Goal: Task Accomplishment & Management: Complete application form

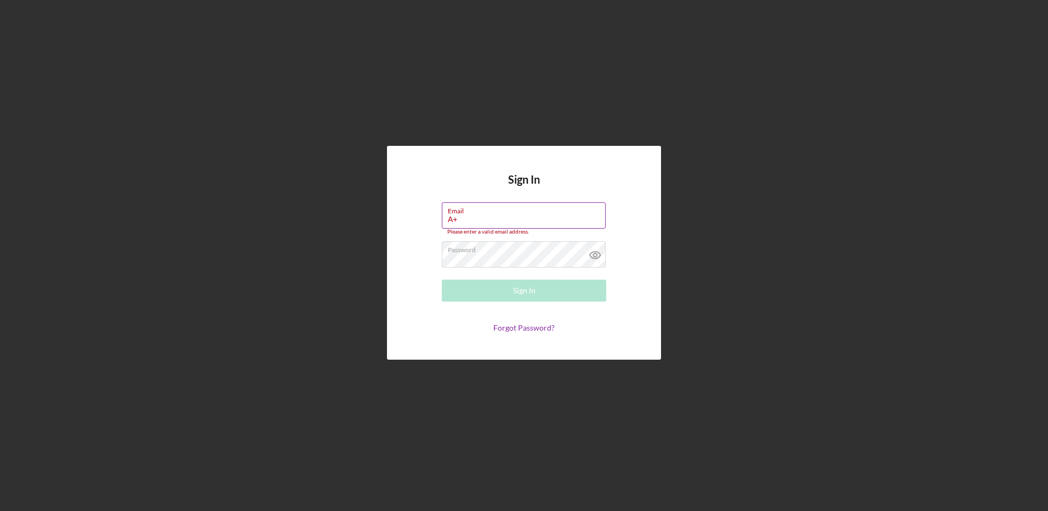
type input "A"
type input "[EMAIL_ADDRESS][DOMAIN_NAME]"
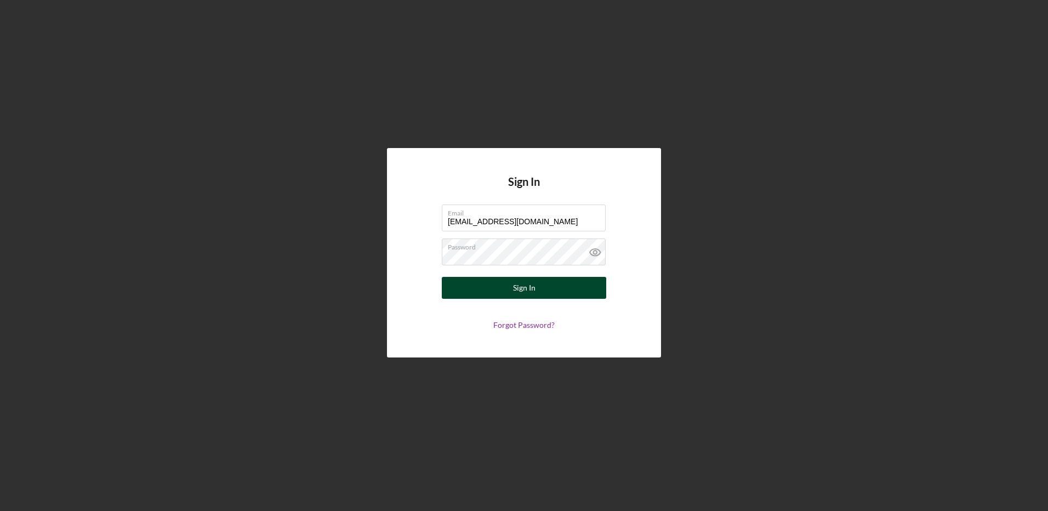
click at [536, 280] on button "Sign In" at bounding box center [524, 288] width 164 height 22
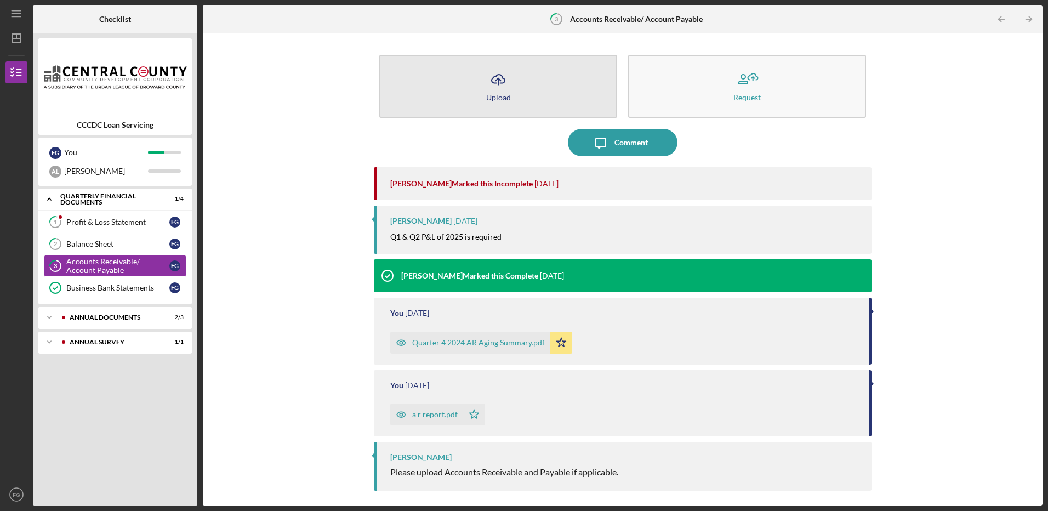
click at [502, 86] on icon "Icon/Upload" at bounding box center [498, 79] width 27 height 27
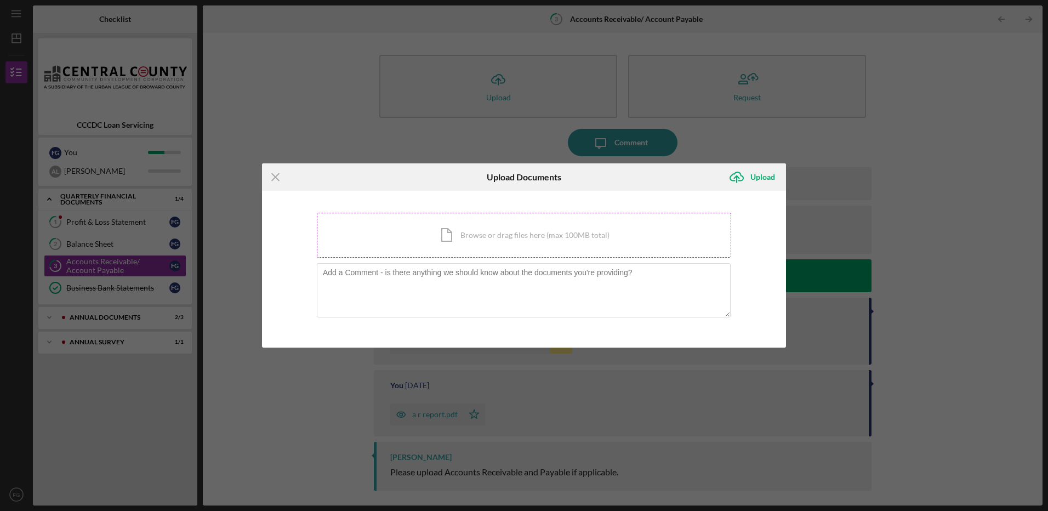
click at [452, 235] on div "Icon/Document Browse or drag files here (max 100MB total) Tap to choose files o…" at bounding box center [524, 235] width 414 height 45
click at [136, 155] on div "Icon/Menu Close Upload Documents Icon/Upload Upload You're uploading documents …" at bounding box center [524, 255] width 1048 height 511
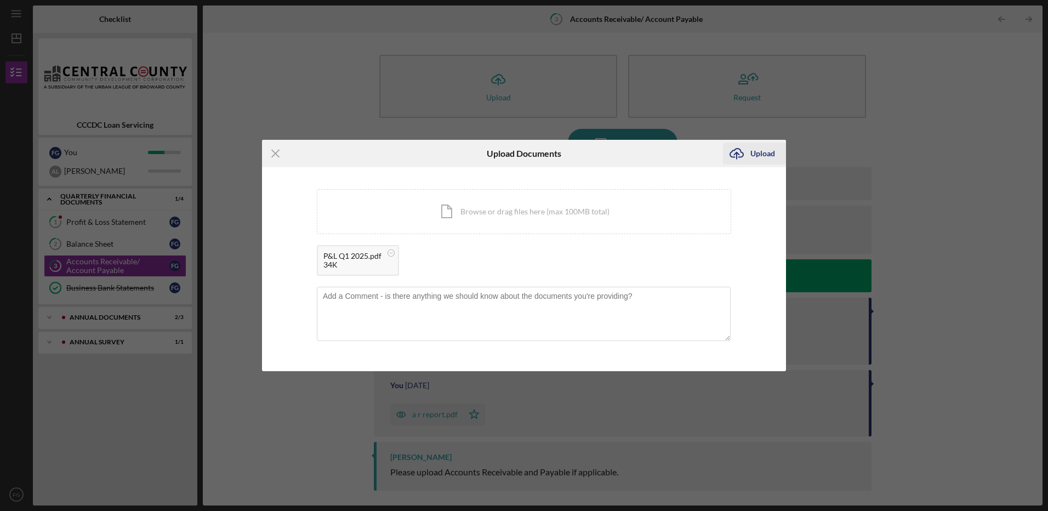
click at [762, 155] on div "Upload" at bounding box center [762, 154] width 25 height 22
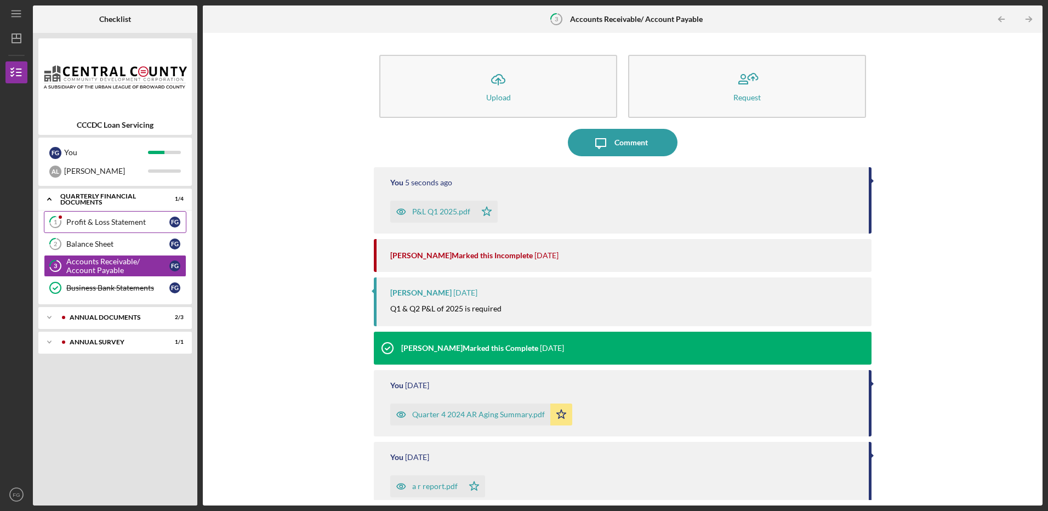
click at [112, 218] on div "Profit & Loss Statement" at bounding box center [117, 222] width 103 height 9
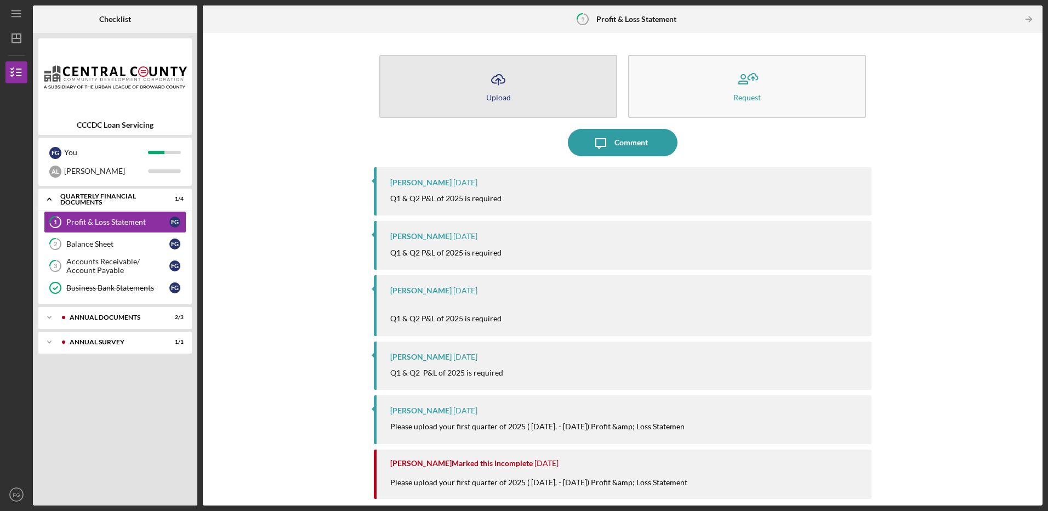
drag, startPoint x: 509, startPoint y: 182, endPoint x: 499, endPoint y: 96, distance: 86.7
click at [499, 96] on div "Upload" at bounding box center [498, 97] width 25 height 8
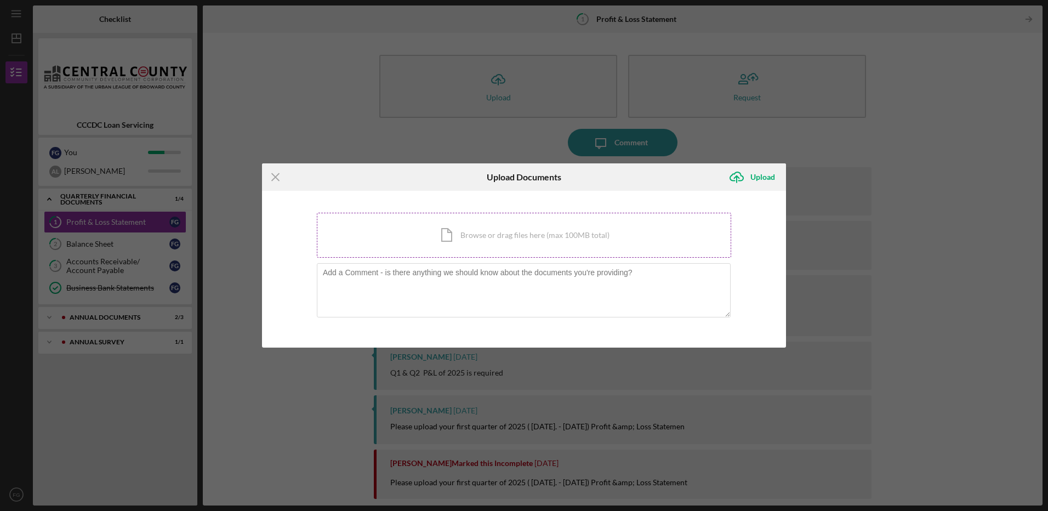
click at [495, 231] on div "Icon/Document Browse or drag files here (max 100MB total) Tap to choose files o…" at bounding box center [524, 235] width 414 height 45
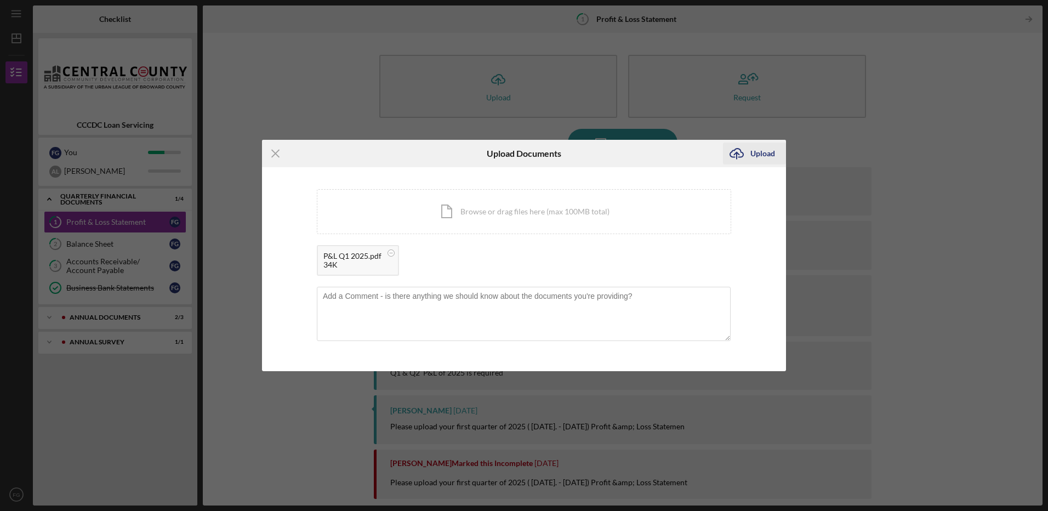
click at [752, 152] on div "Upload" at bounding box center [762, 154] width 25 height 22
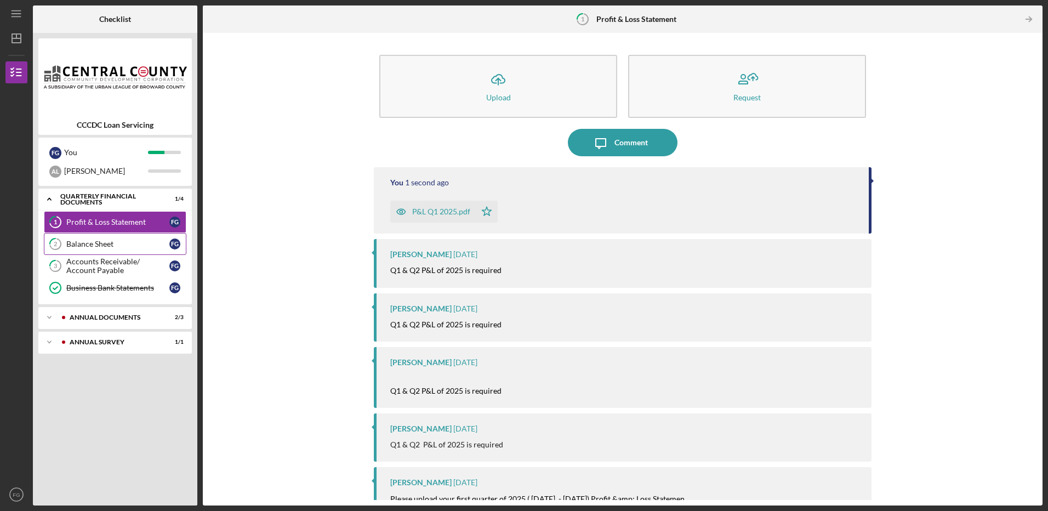
click at [107, 246] on div "Balance Sheet" at bounding box center [117, 244] width 103 height 9
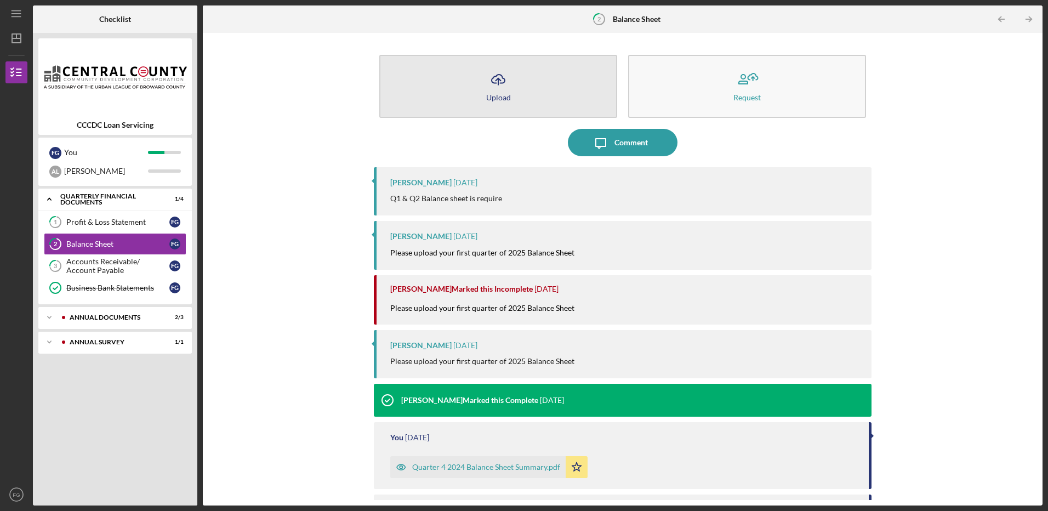
click at [504, 98] on div "Upload" at bounding box center [498, 97] width 25 height 8
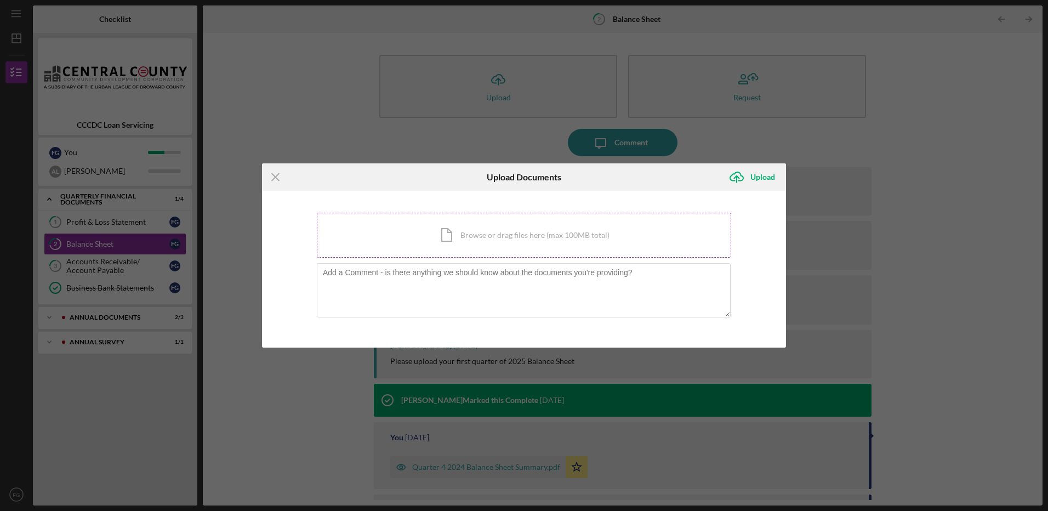
click at [465, 235] on div "Icon/Document Browse or drag files here (max 100MB total) Tap to choose files o…" at bounding box center [524, 235] width 414 height 45
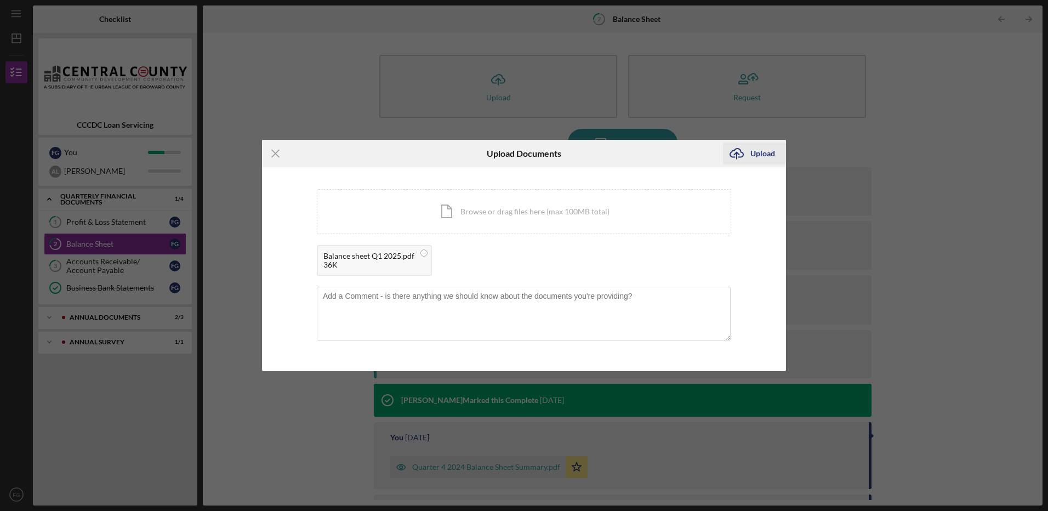
click at [766, 149] on div "Upload" at bounding box center [762, 154] width 25 height 22
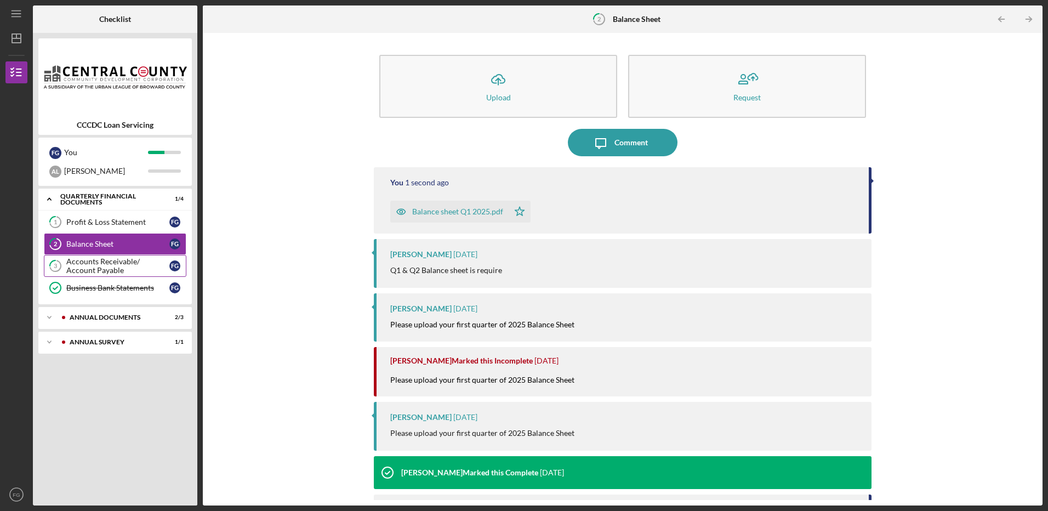
click at [127, 264] on div "Accounts Receivable/ Account Payable" at bounding box center [117, 266] width 103 height 18
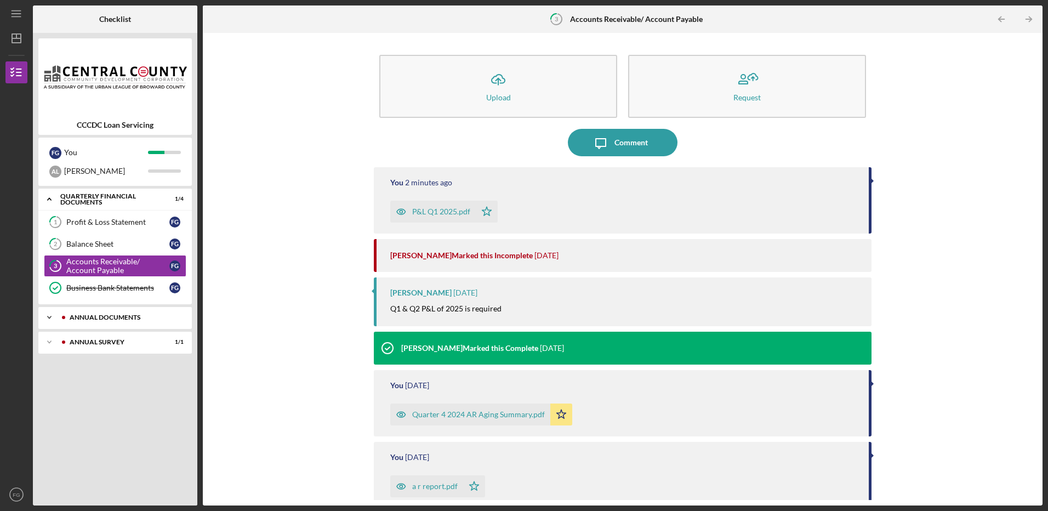
click at [157, 312] on div "Icon/Expander Annual Documents 2 / 3" at bounding box center [114, 317] width 153 height 22
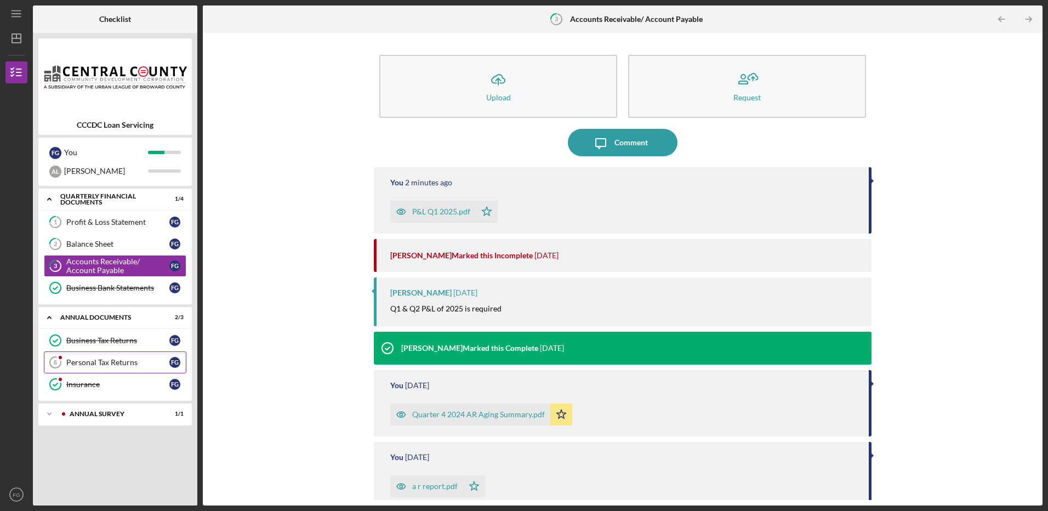
click at [120, 359] on div "Personal Tax Returns" at bounding box center [117, 362] width 103 height 9
